Goal: Task Accomplishment & Management: Manage account settings

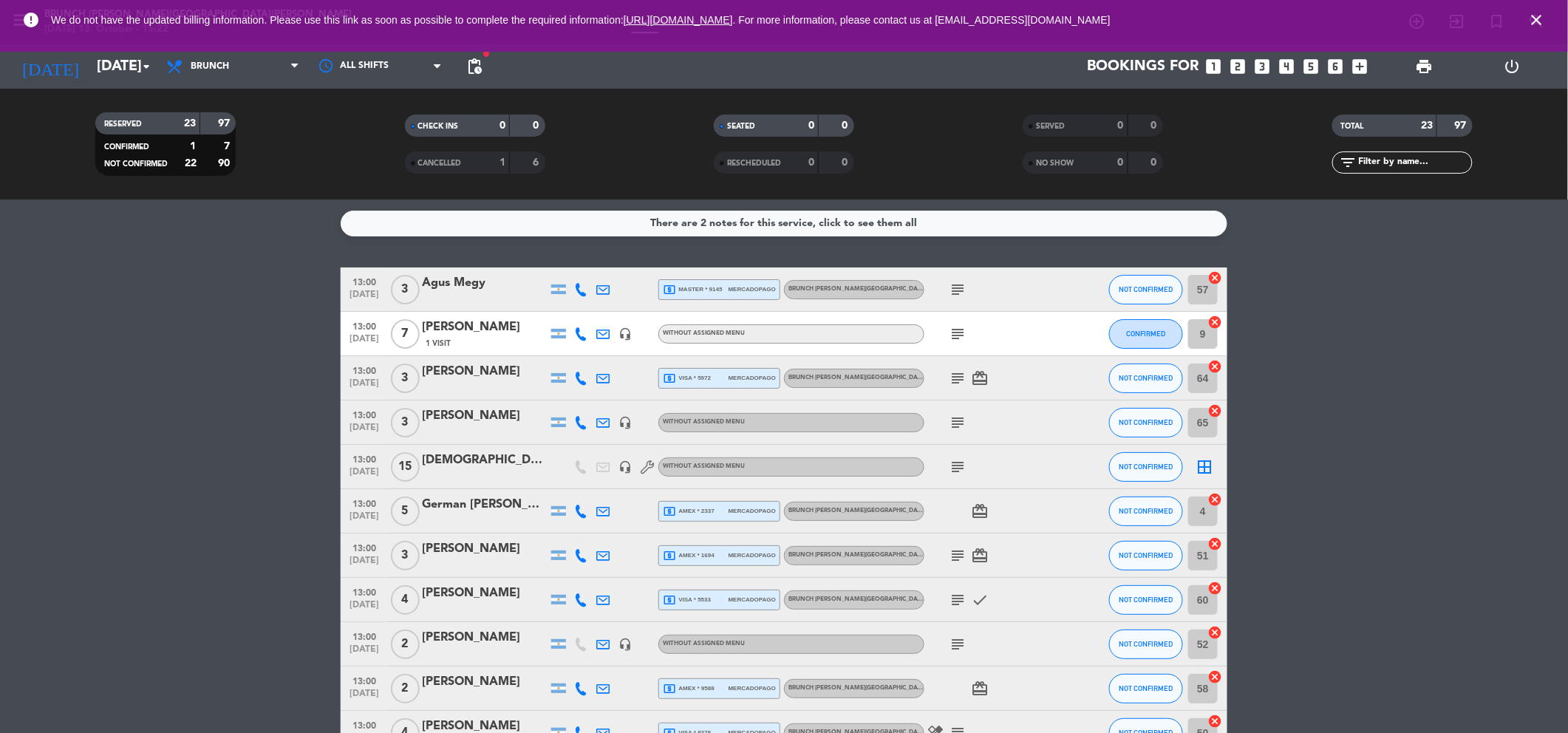
click at [1536, 9] on span "close" at bounding box center [1537, 20] width 40 height 40
click at [1535, 12] on icon "close" at bounding box center [1536, 19] width 18 height 18
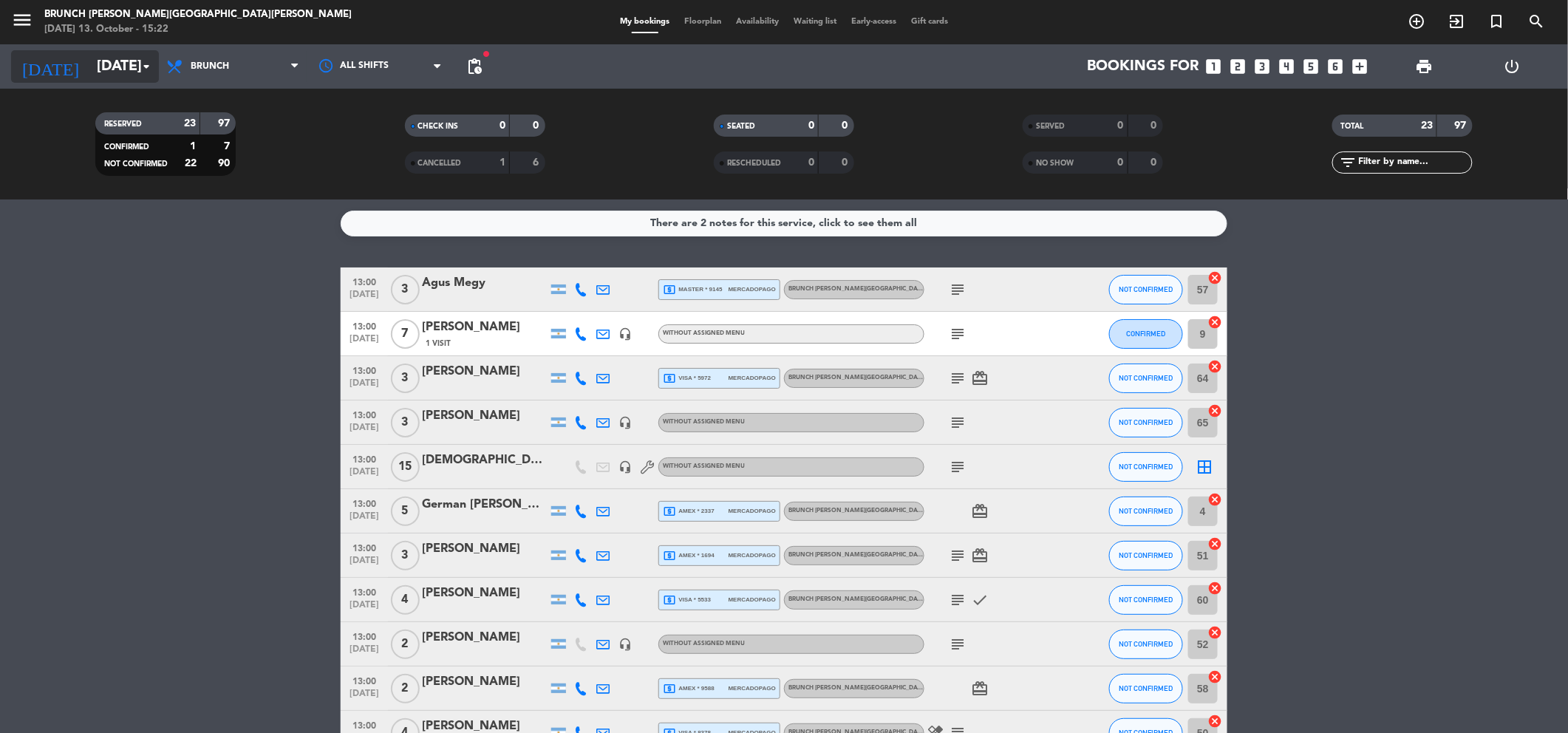
click at [42, 75] on icon "[DATE]" at bounding box center [50, 66] width 79 height 32
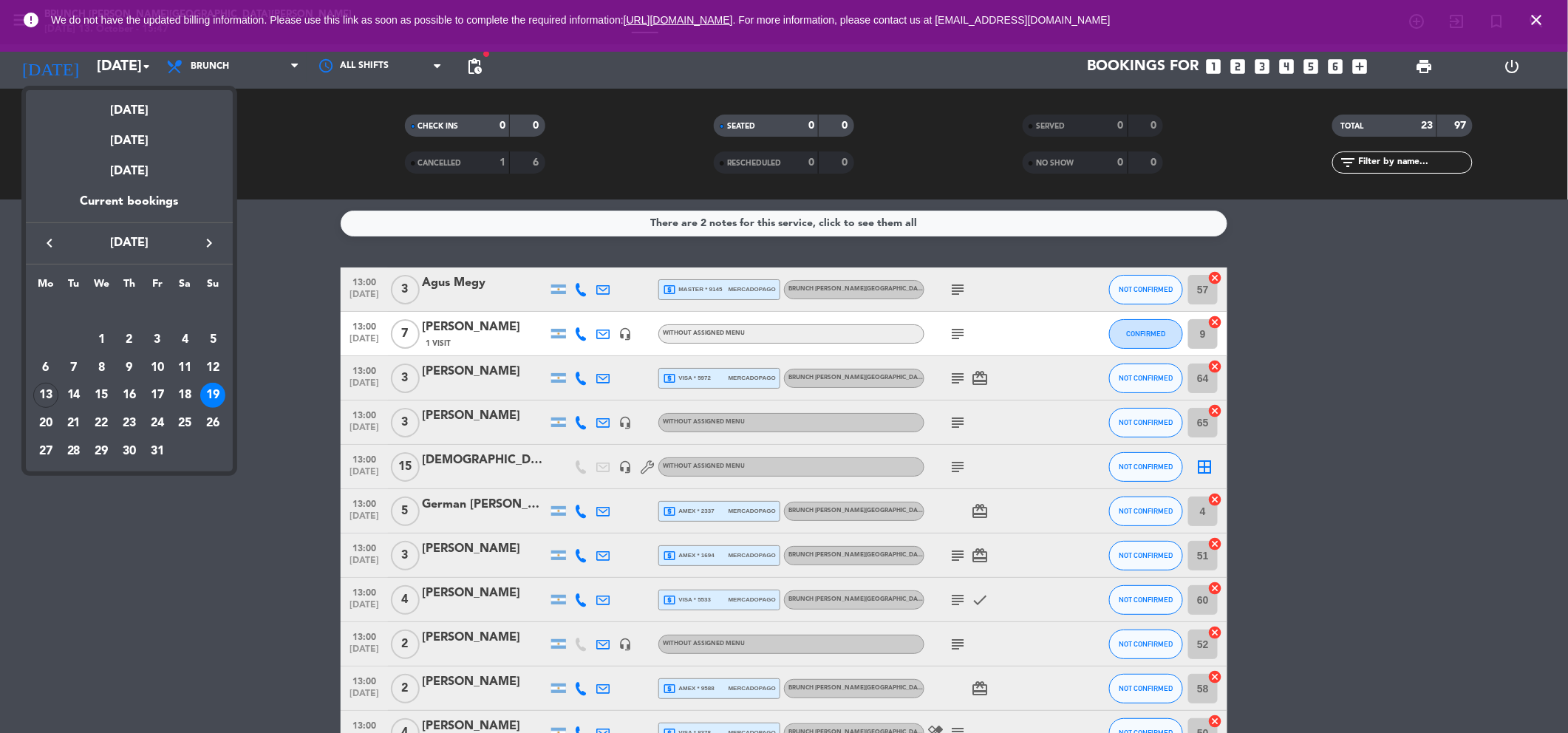
drag, startPoint x: 264, startPoint y: 295, endPoint x: 201, endPoint y: 318, distance: 67.1
click at [273, 294] on div at bounding box center [784, 366] width 1568 height 733
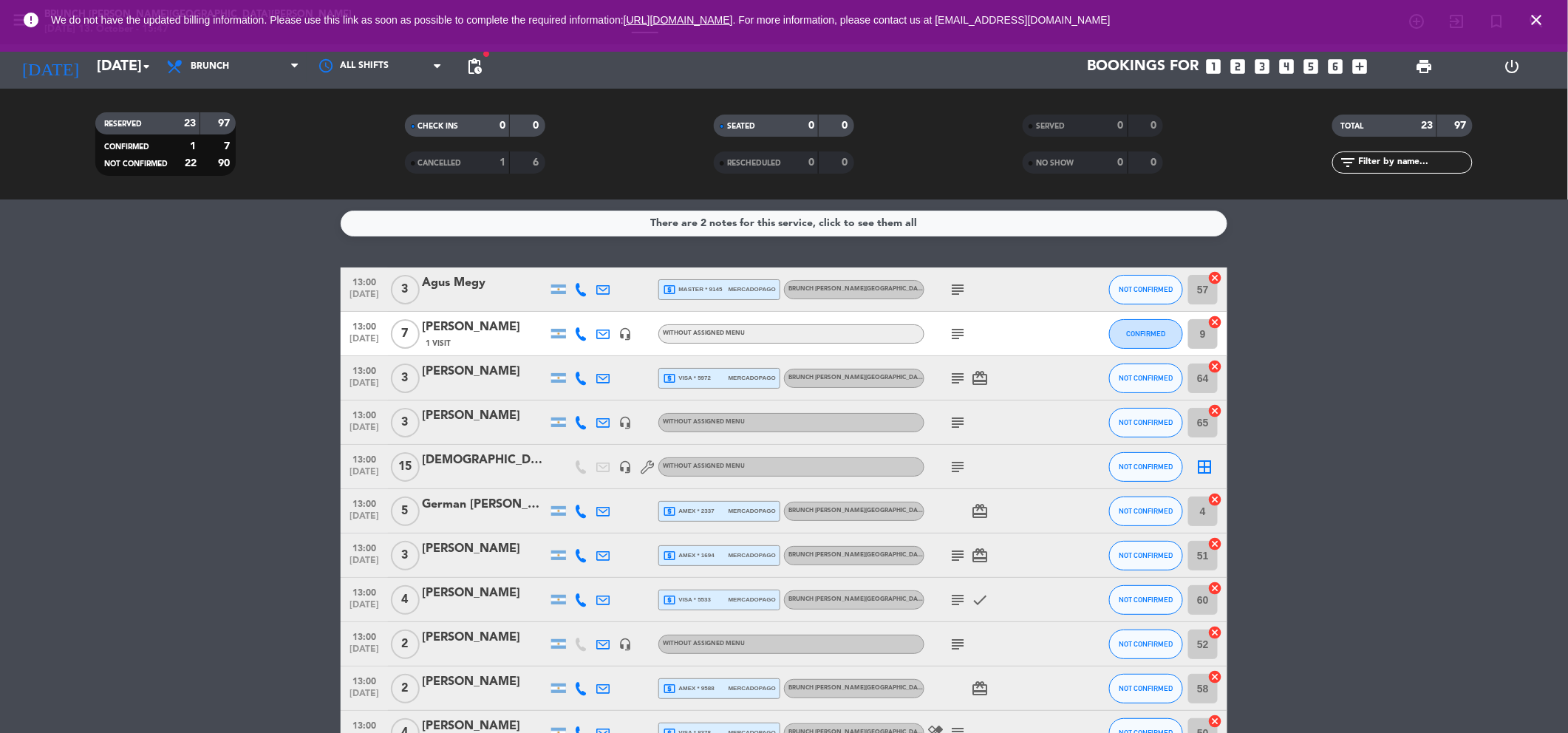
click at [1546, 16] on icon "close" at bounding box center [1536, 19] width 18 height 18
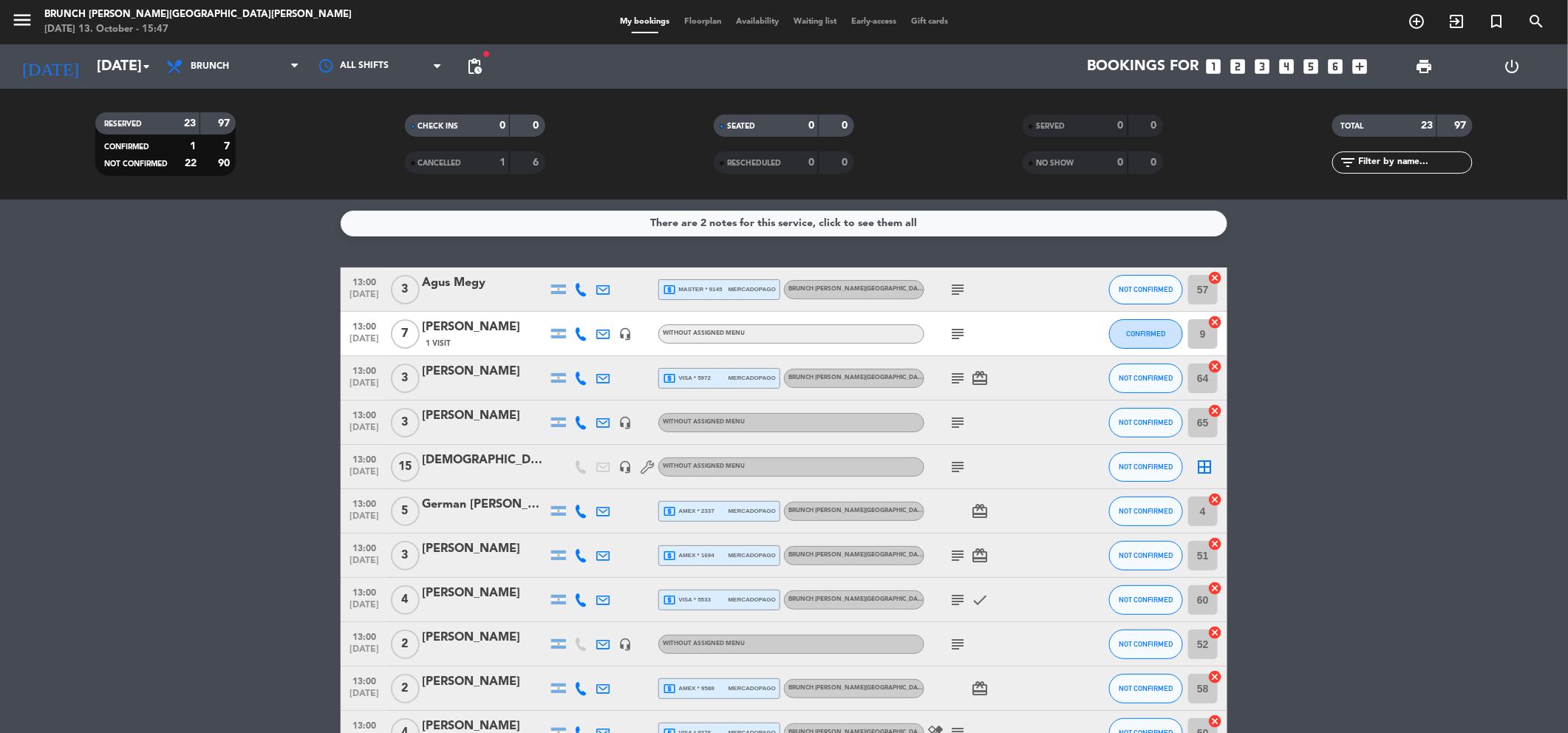
click at [8, 27] on div "menu Brunch [PERSON_NAME][GEOGRAPHIC_DATA][PERSON_NAME] [DATE] 13. October - 15…" at bounding box center [196, 22] width 392 height 35
click at [11, 25] on icon "menu" at bounding box center [22, 20] width 22 height 22
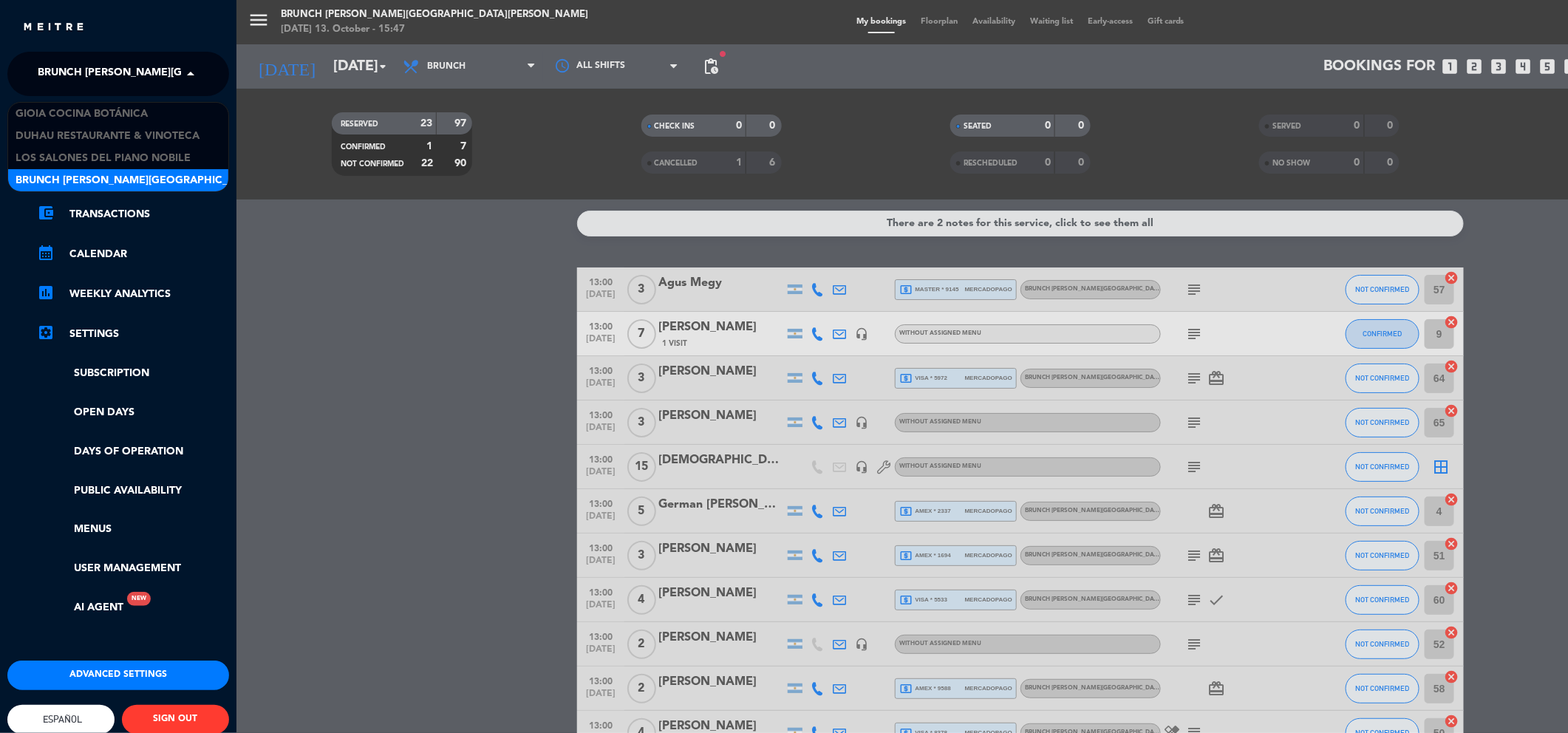
click at [169, 86] on span "Brunch [PERSON_NAME][GEOGRAPHIC_DATA][PERSON_NAME]" at bounding box center [202, 74] width 328 height 31
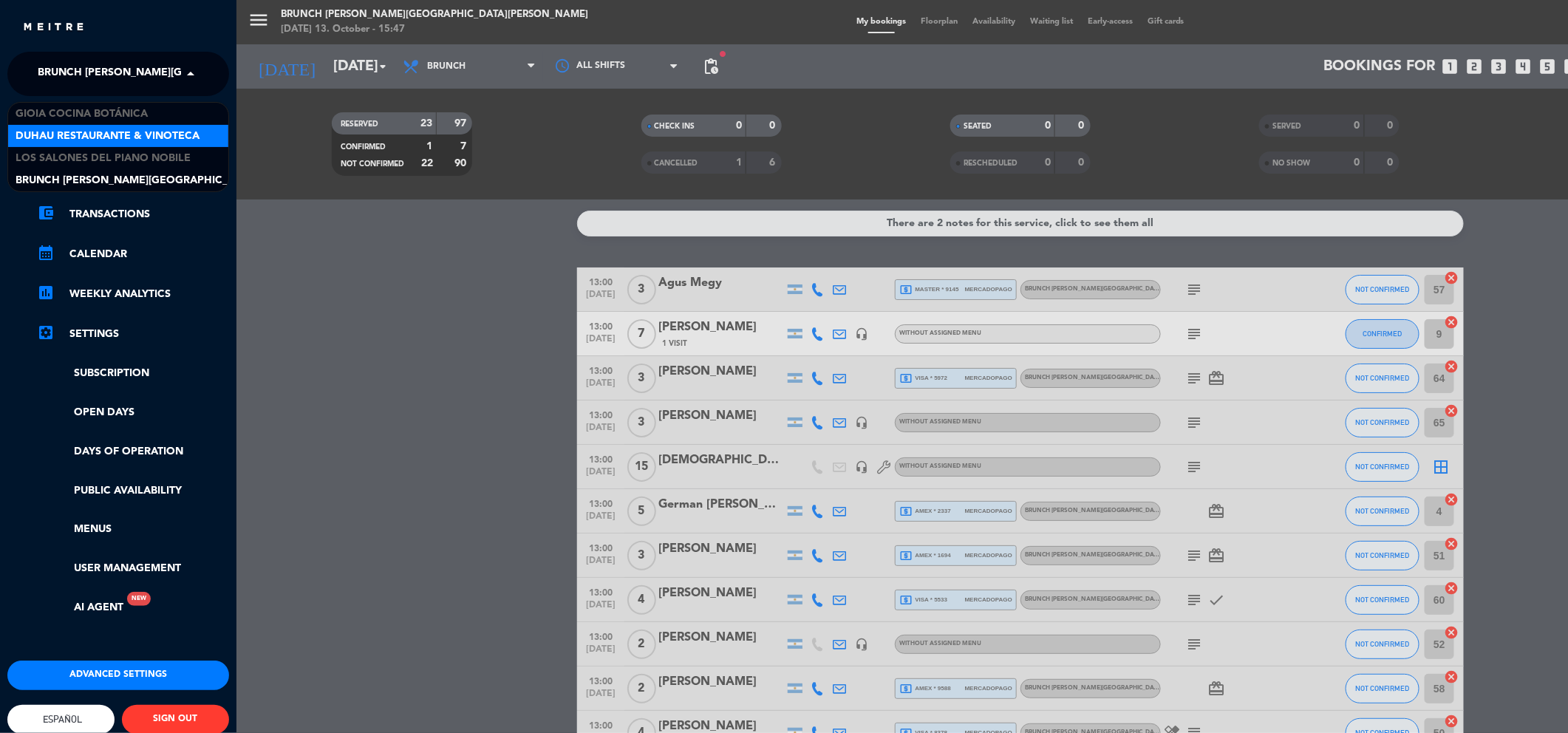
click at [160, 140] on span "Duhau Restaurante & Vinoteca" at bounding box center [107, 136] width 184 height 17
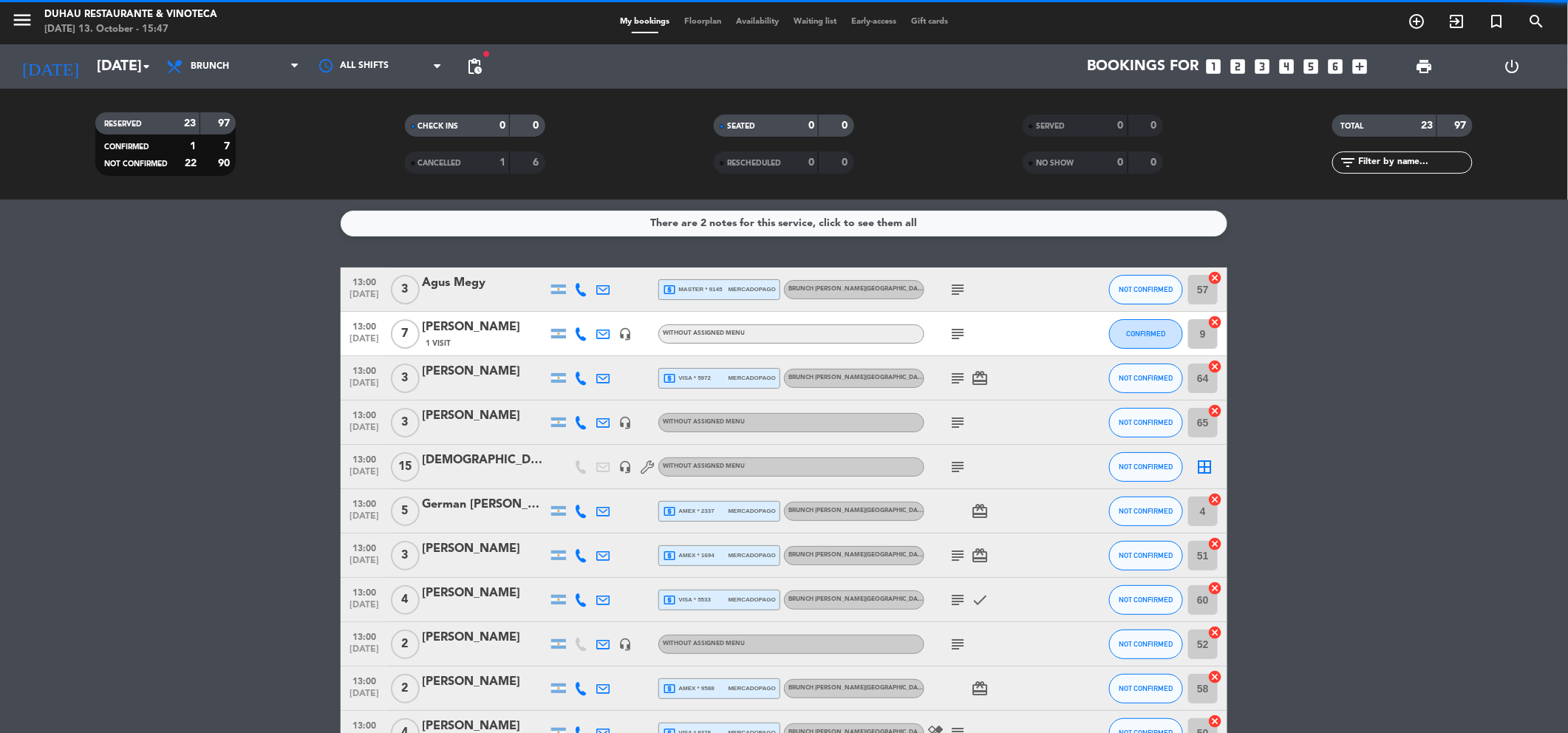
click at [142, 49] on div "menu Duhau Restaurante & Vinoteca [DATE] 13. October - 15:47 My bookings Floorp…" at bounding box center [784, 366] width 1568 height 733
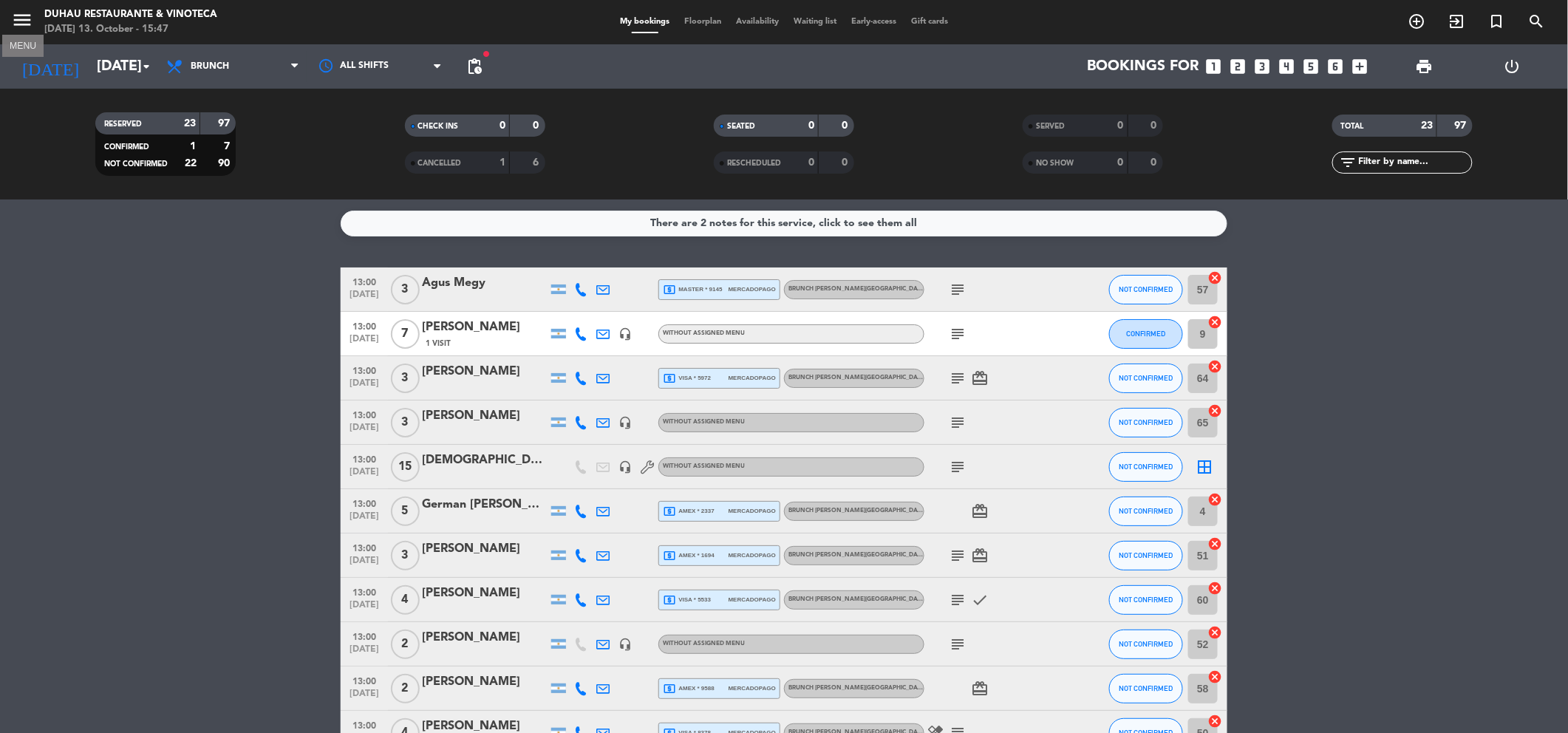
click at [19, 31] on button "menu" at bounding box center [22, 22] width 22 height 27
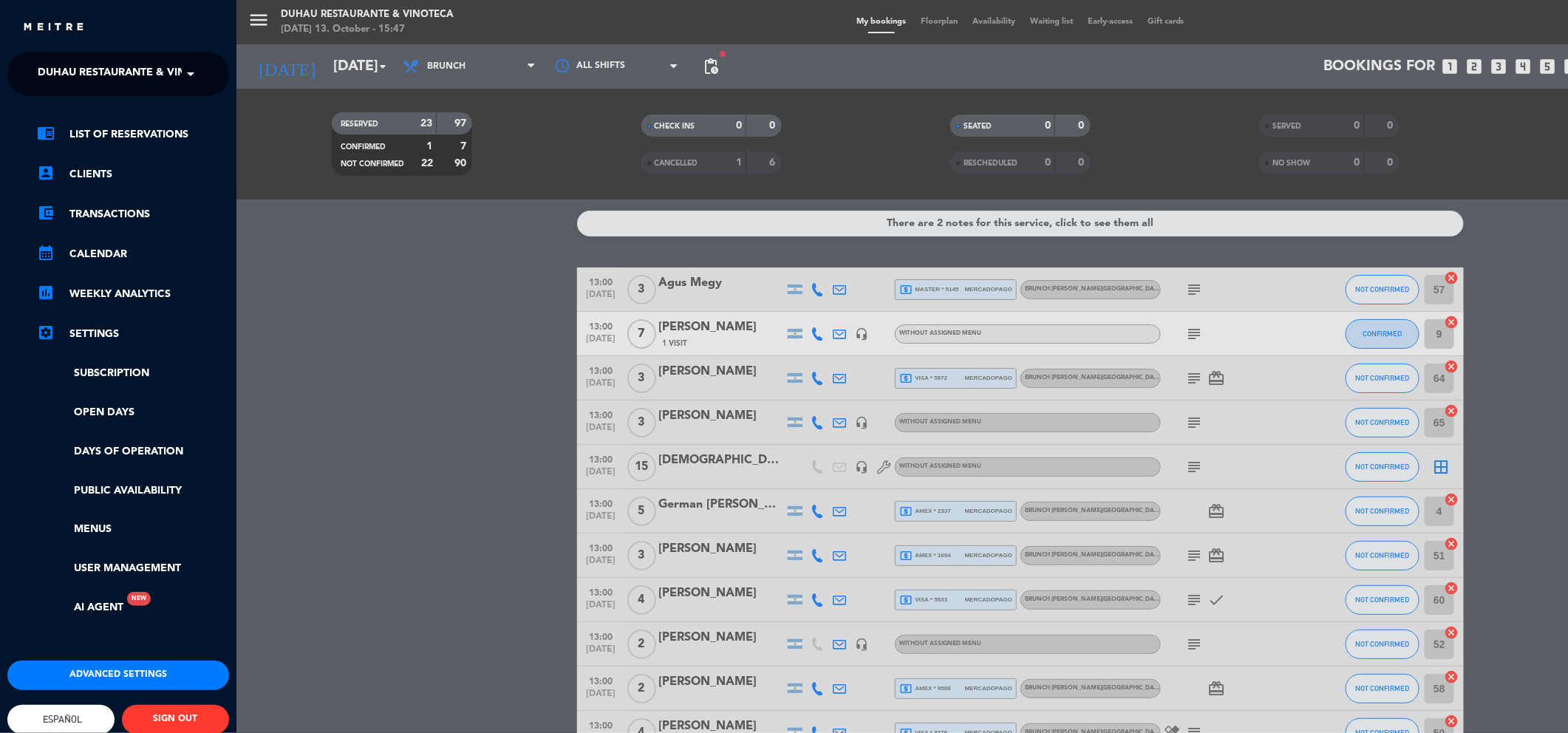
click at [34, 68] on div "× Duhau Restaurante & Vinoteca" at bounding box center [106, 74] width 150 height 31
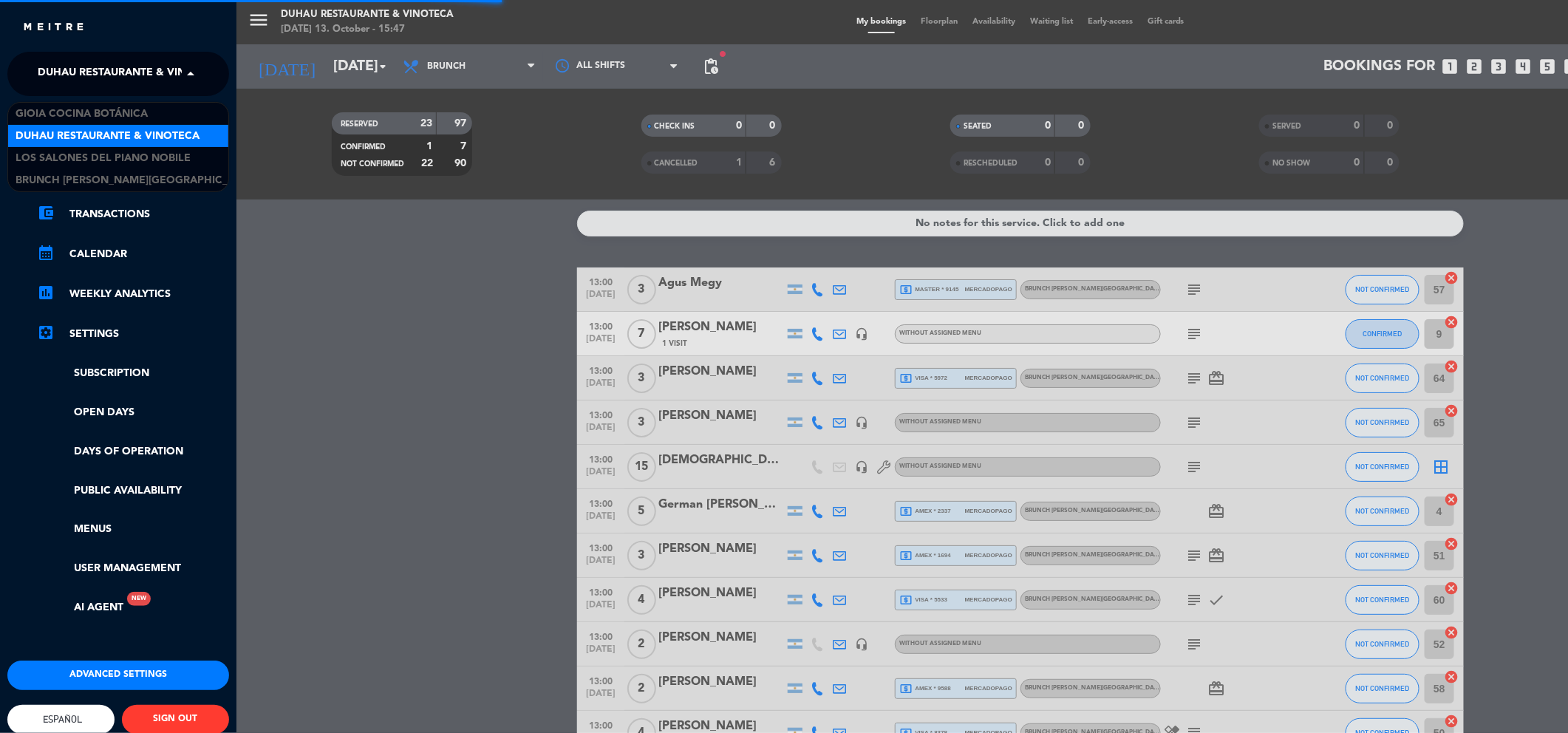
click at [100, 146] on div "Duhau Restaurante & Vinoteca" at bounding box center [119, 136] width 220 height 22
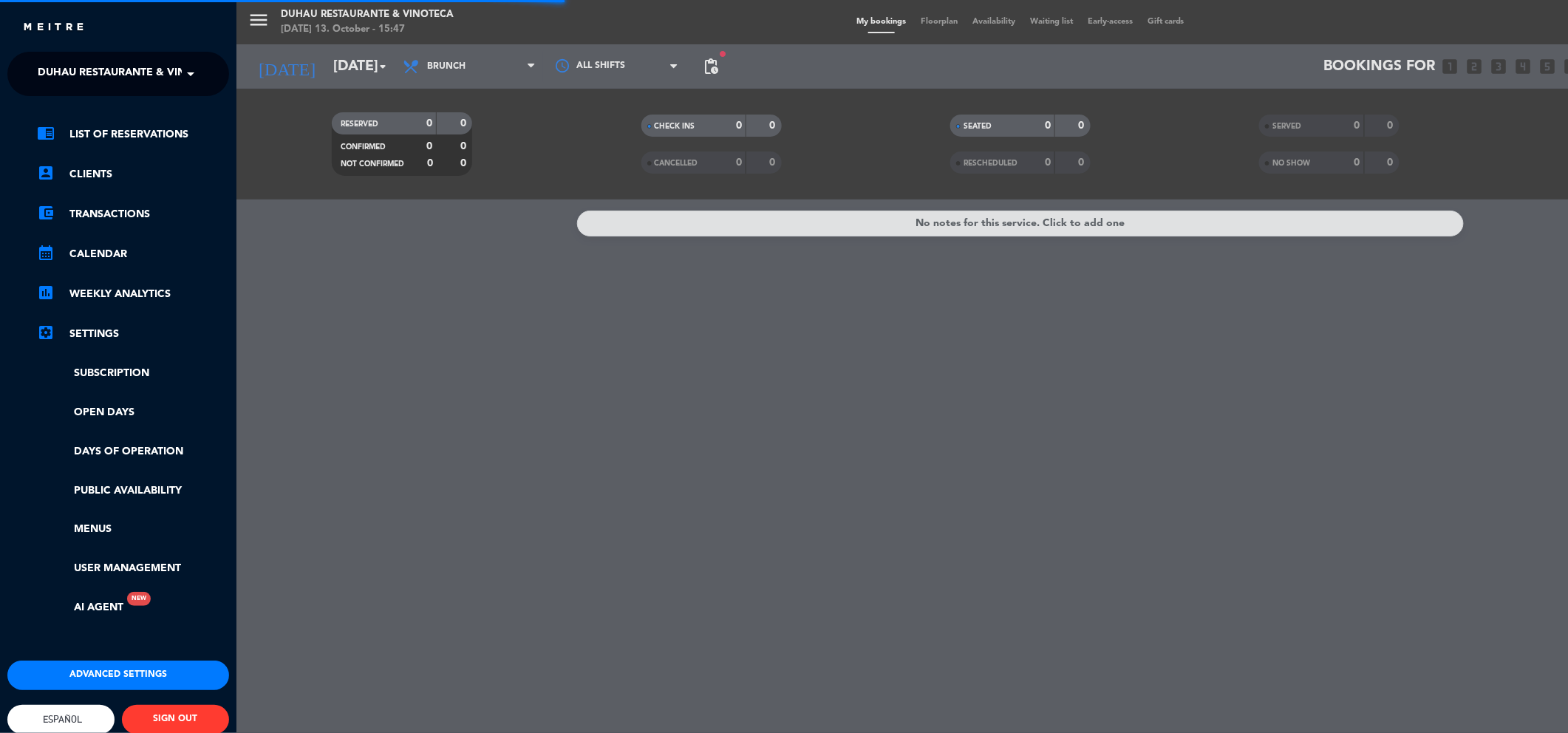
click at [84, 92] on ng-select "× Duhau Restaurante & Vinoteca ×" at bounding box center [119, 74] width 222 height 45
click at [78, 71] on span "Duhau Restaurante & Vinoteca" at bounding box center [130, 74] width 184 height 31
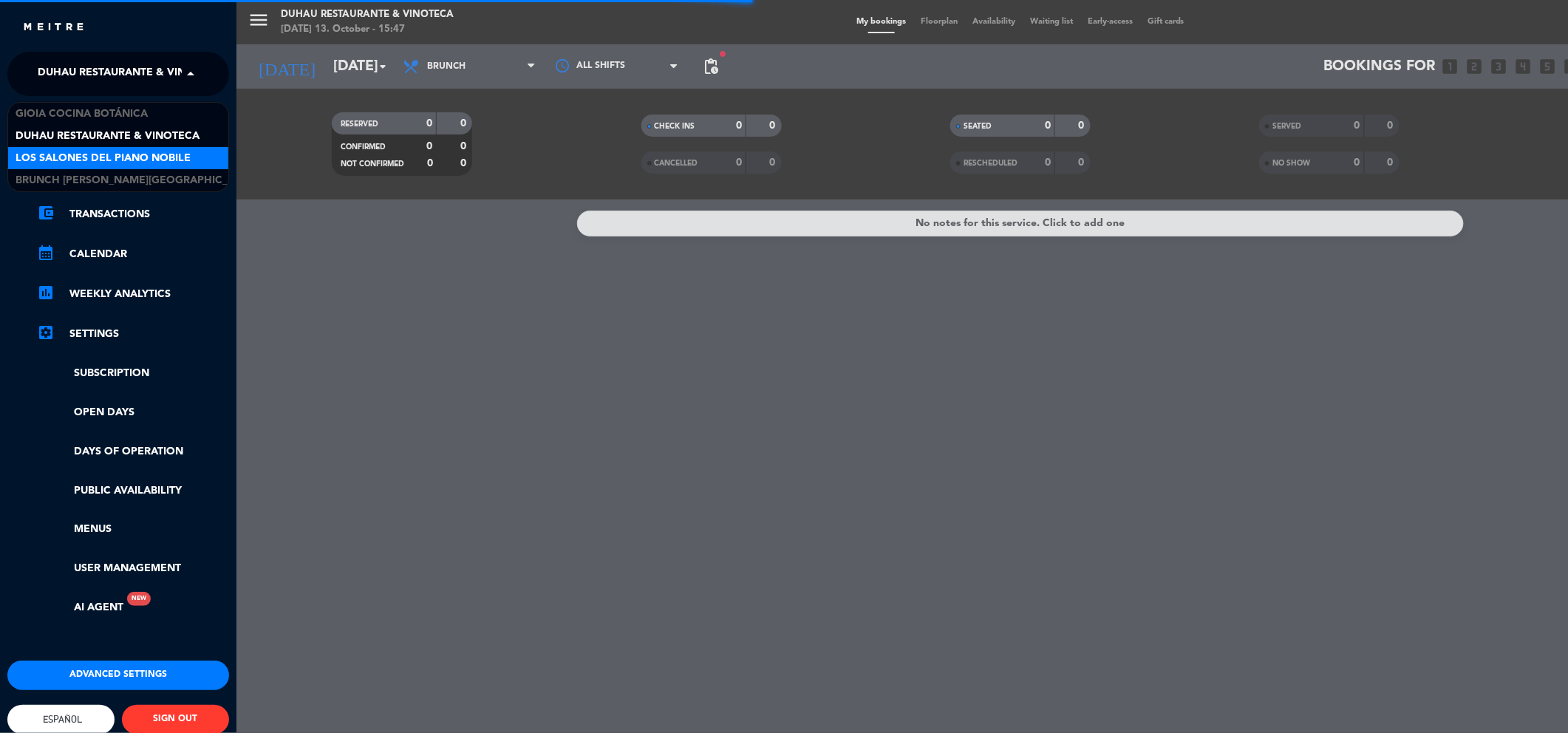
click at [93, 167] on div "Los Salones del Piano Nobile" at bounding box center [119, 158] width 220 height 22
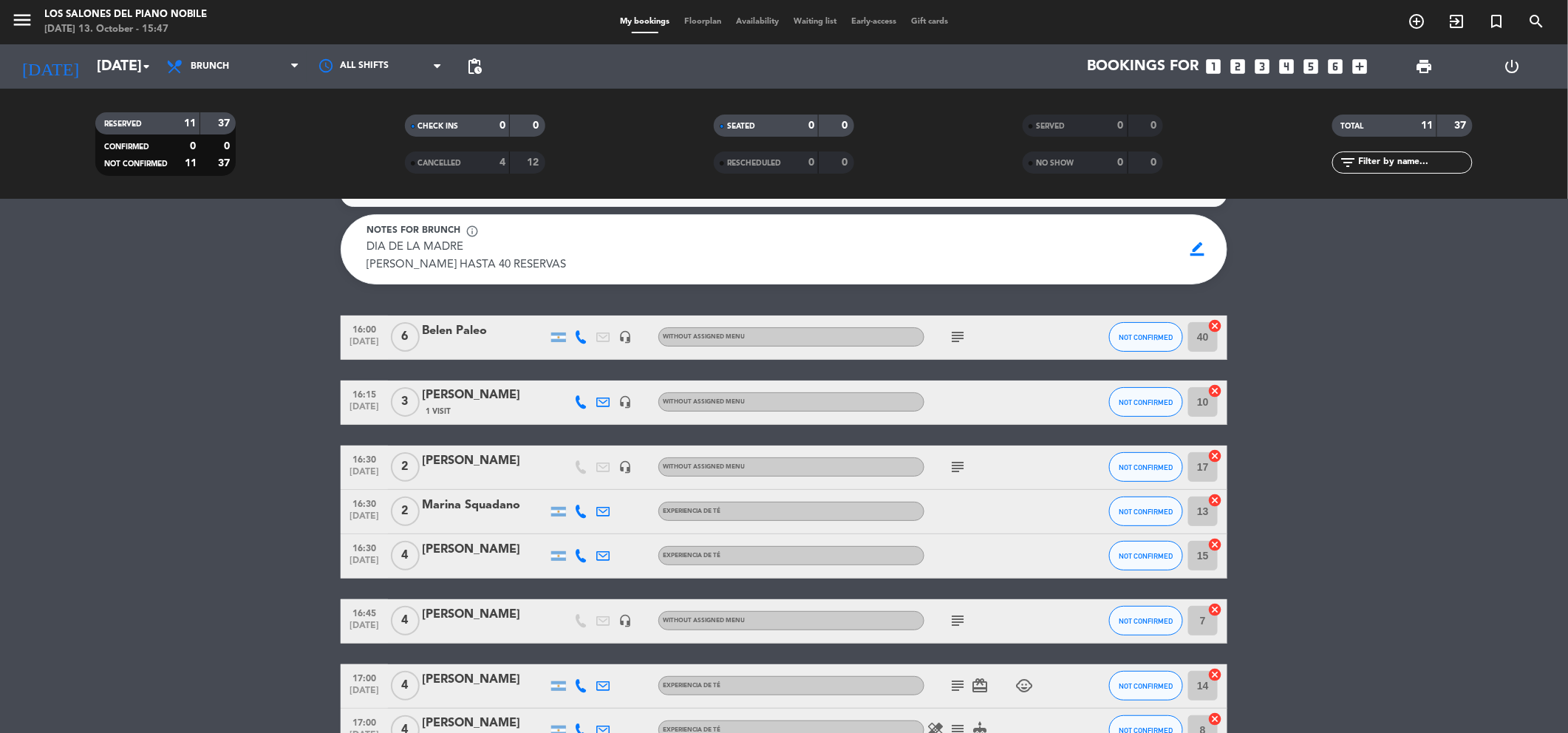
scroll to position [2, 0]
